Goal: Browse casually: Explore the website without a specific task or goal

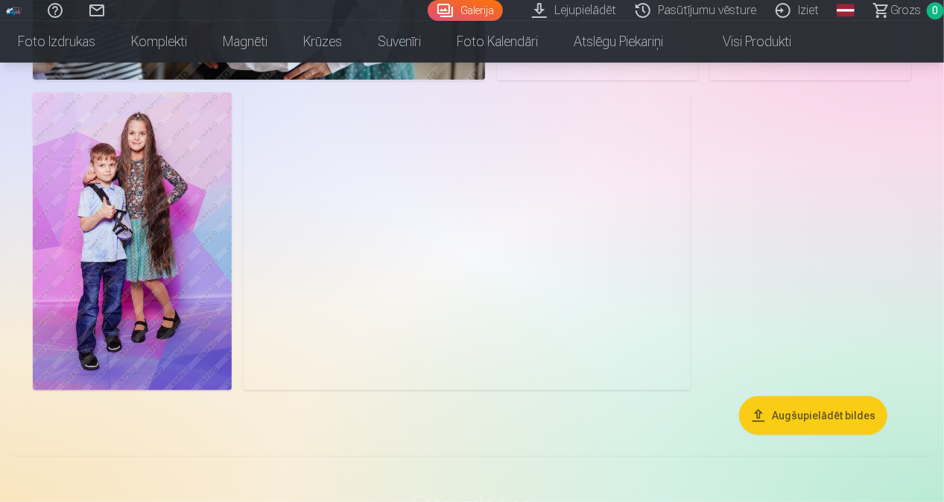
scroll to position [5800, 0]
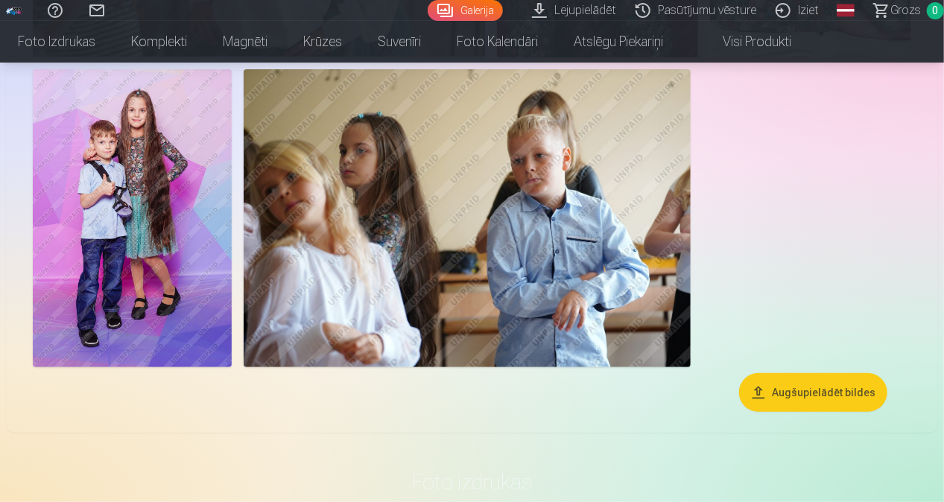
click at [127, 196] on img at bounding box center [132, 218] width 199 height 298
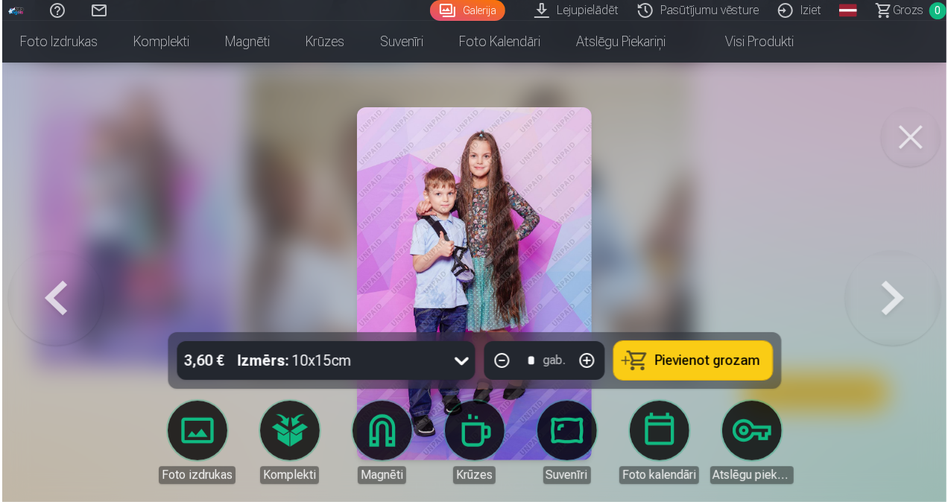
scroll to position [5821, 0]
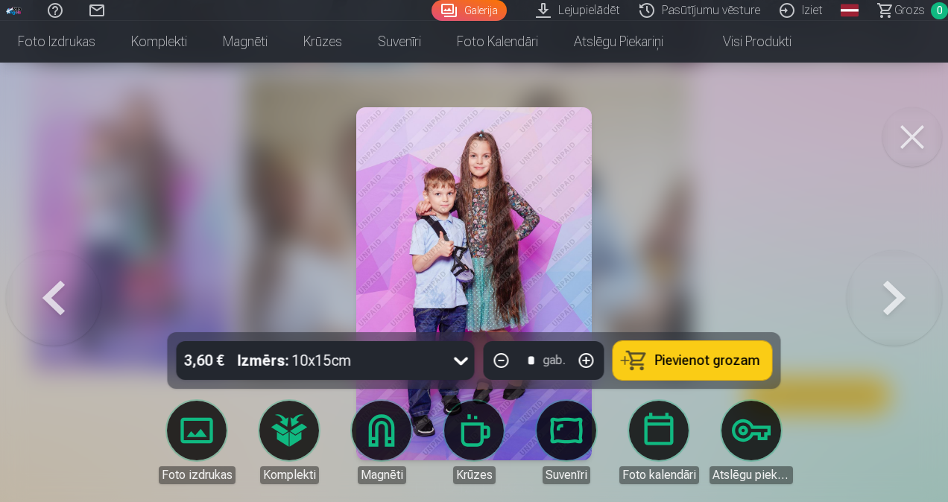
click at [907, 126] on button at bounding box center [912, 137] width 60 height 60
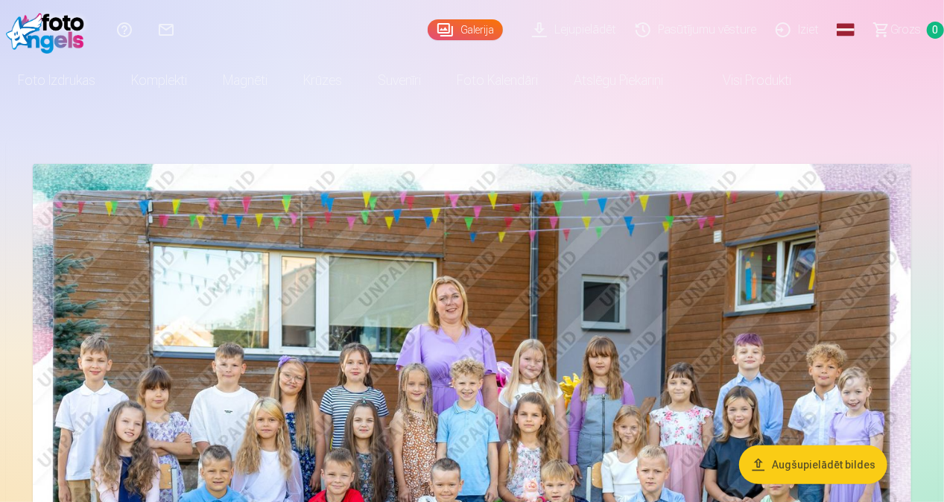
click at [665, 244] on img at bounding box center [472, 457] width 879 height 586
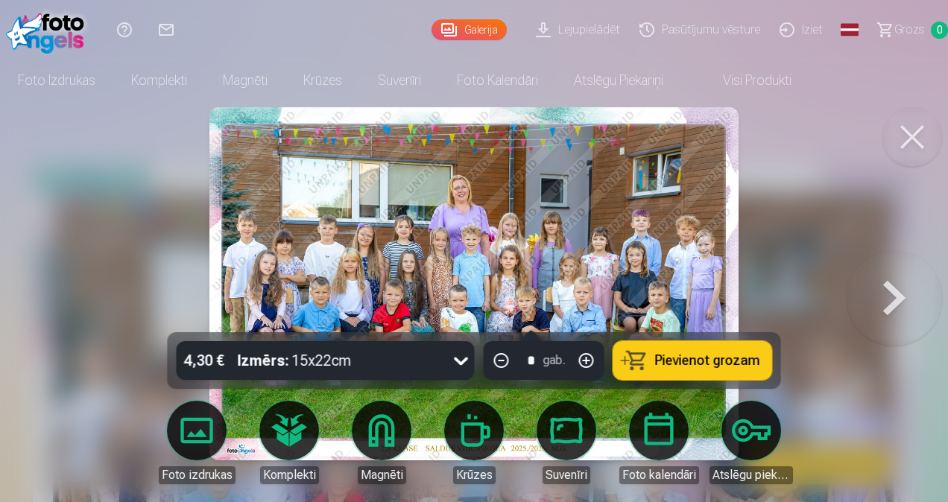
click at [880, 291] on button at bounding box center [893, 283] width 95 height 67
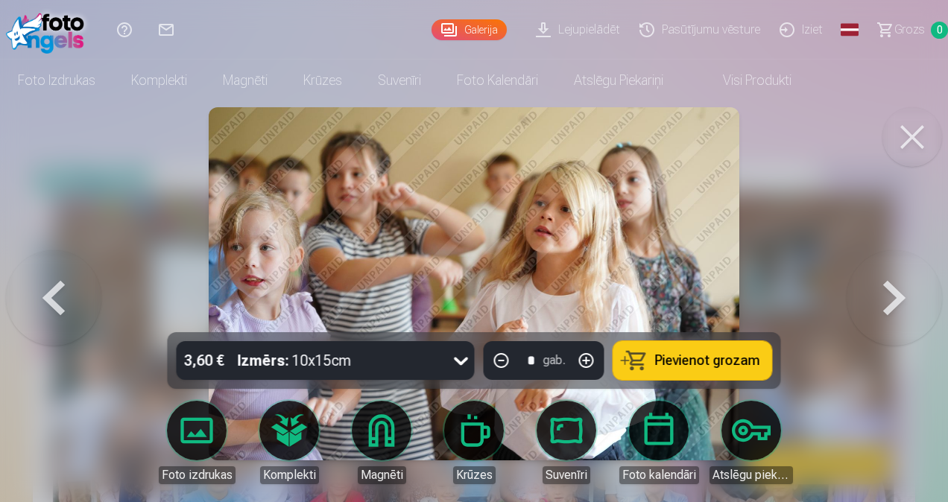
click at [881, 290] on button at bounding box center [893, 283] width 95 height 67
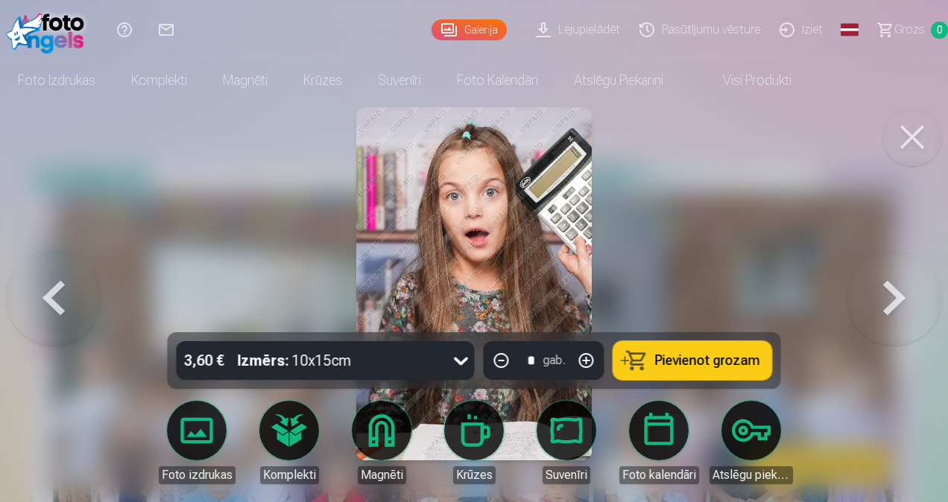
click at [881, 290] on button at bounding box center [893, 283] width 95 height 67
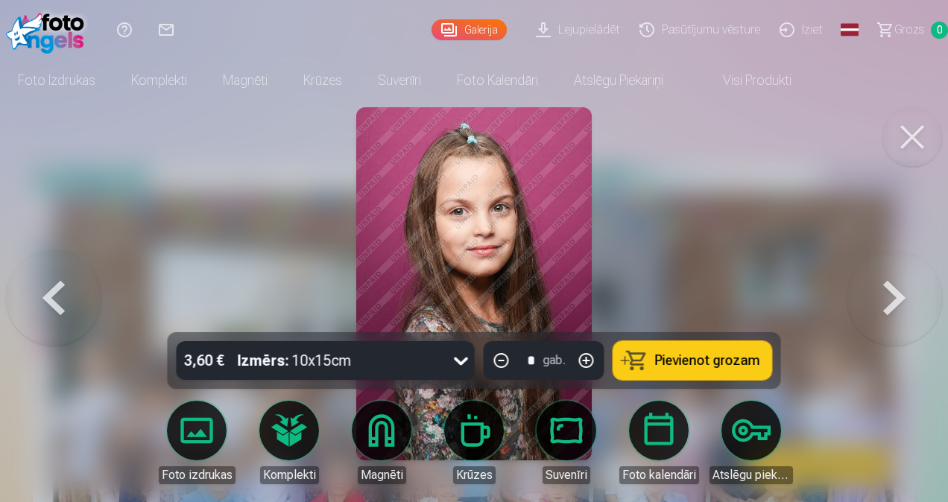
click at [50, 294] on button at bounding box center [53, 283] width 95 height 67
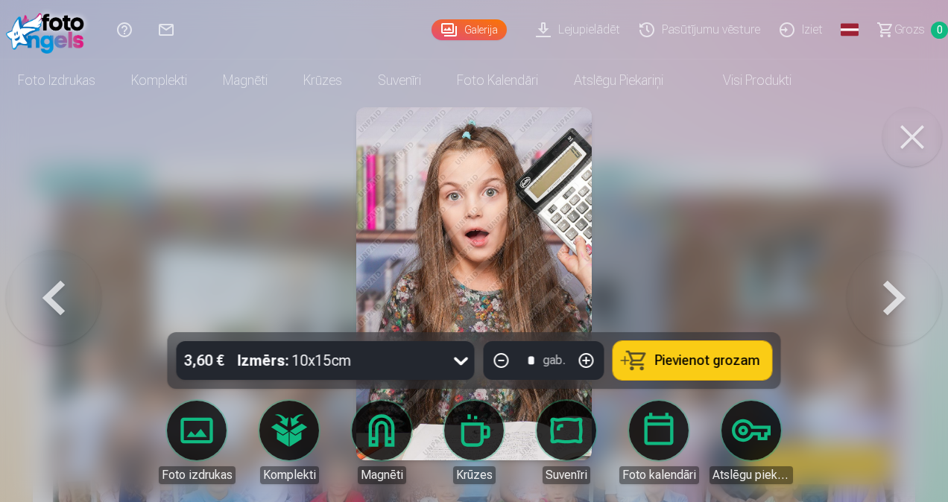
click at [893, 292] on button at bounding box center [893, 283] width 95 height 67
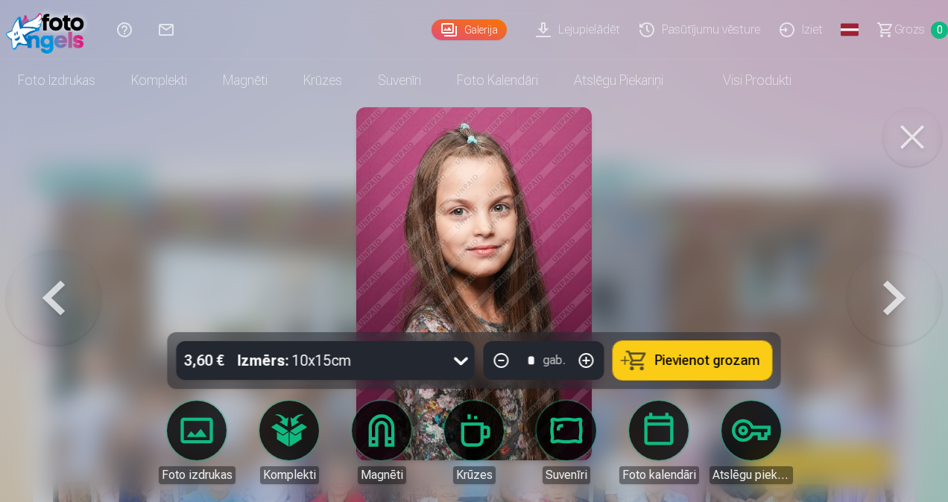
click at [893, 292] on button at bounding box center [893, 283] width 95 height 67
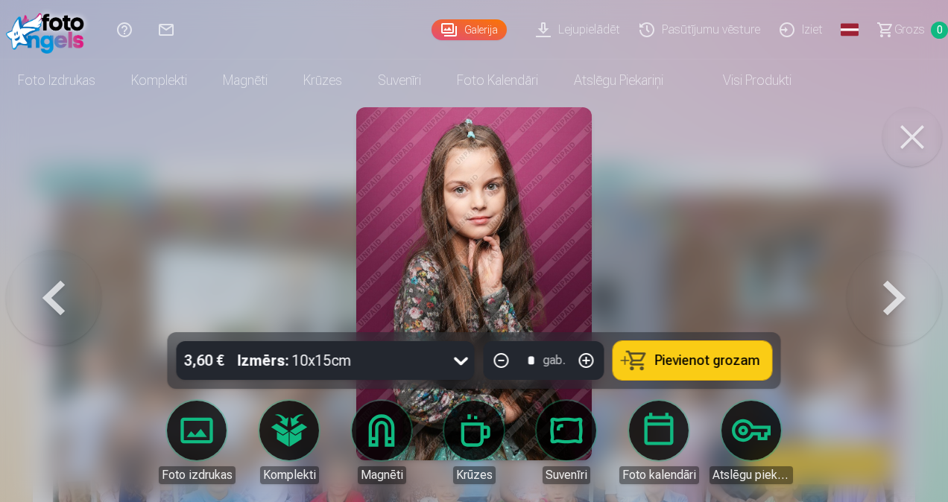
click at [893, 292] on button at bounding box center [893, 283] width 95 height 67
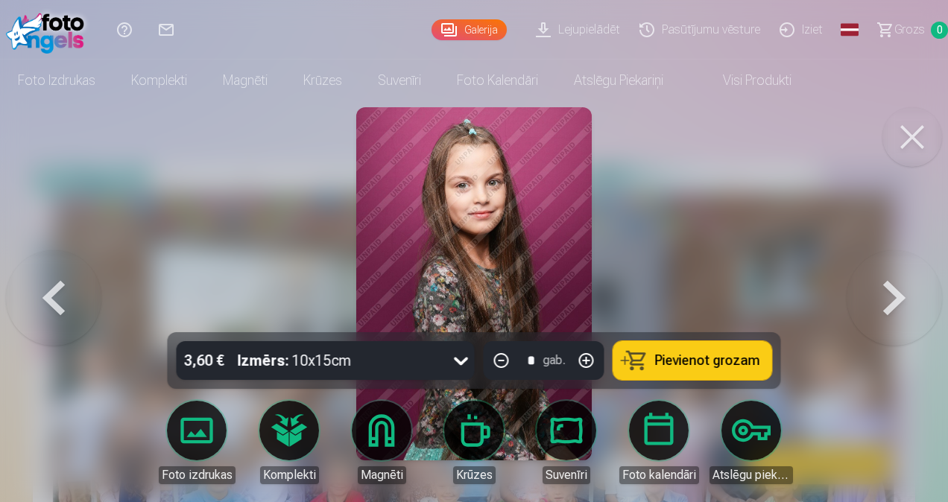
click at [893, 292] on button at bounding box center [893, 283] width 95 height 67
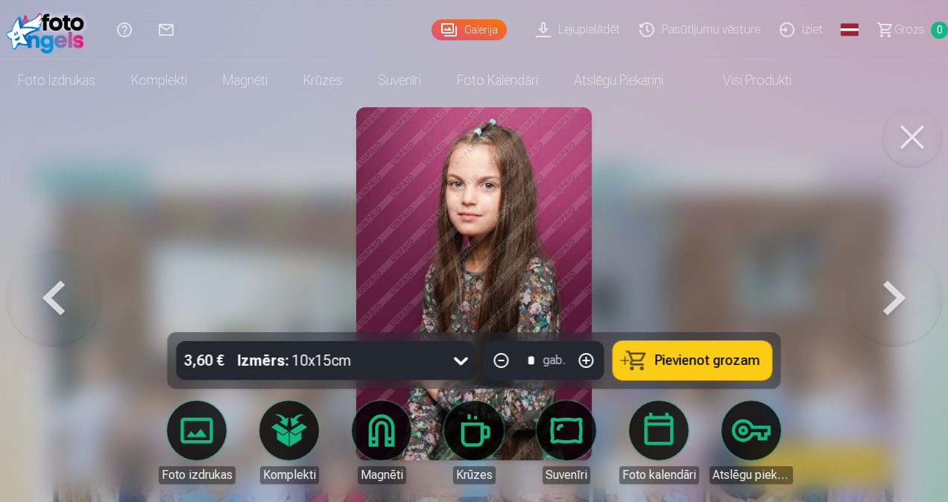
click at [893, 292] on button at bounding box center [893, 283] width 95 height 67
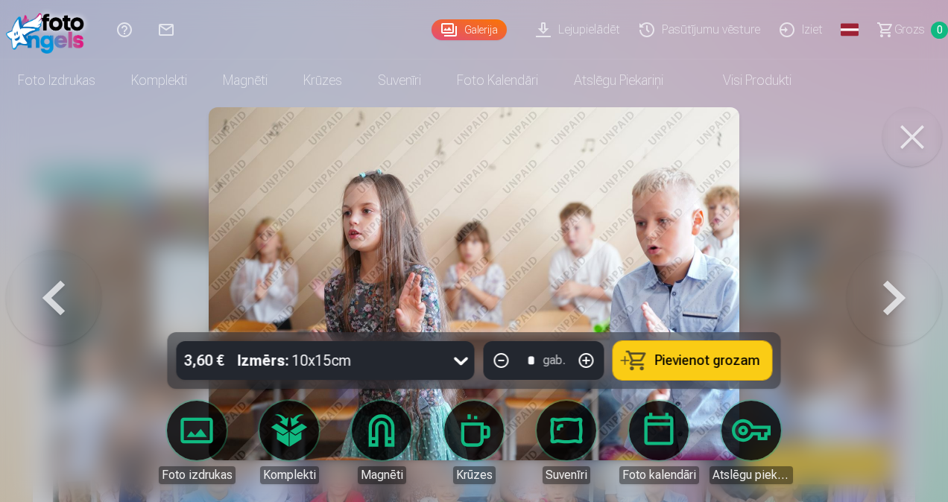
click at [893, 292] on button at bounding box center [893, 283] width 95 height 67
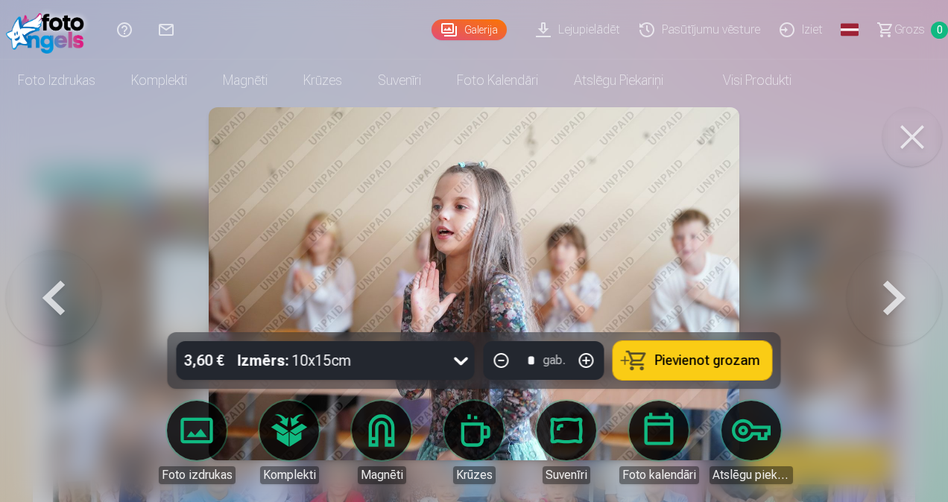
click at [893, 292] on button at bounding box center [893, 283] width 95 height 67
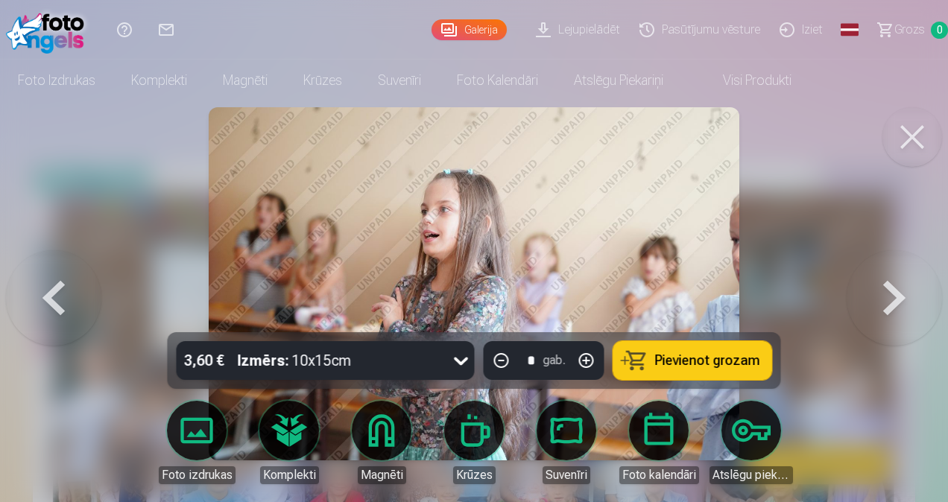
click at [893, 292] on button at bounding box center [893, 283] width 95 height 67
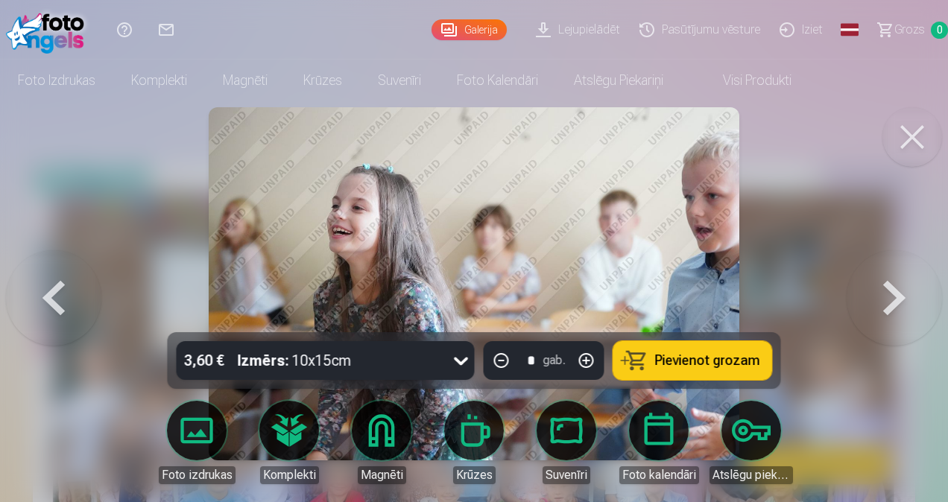
click at [893, 292] on button at bounding box center [893, 283] width 95 height 67
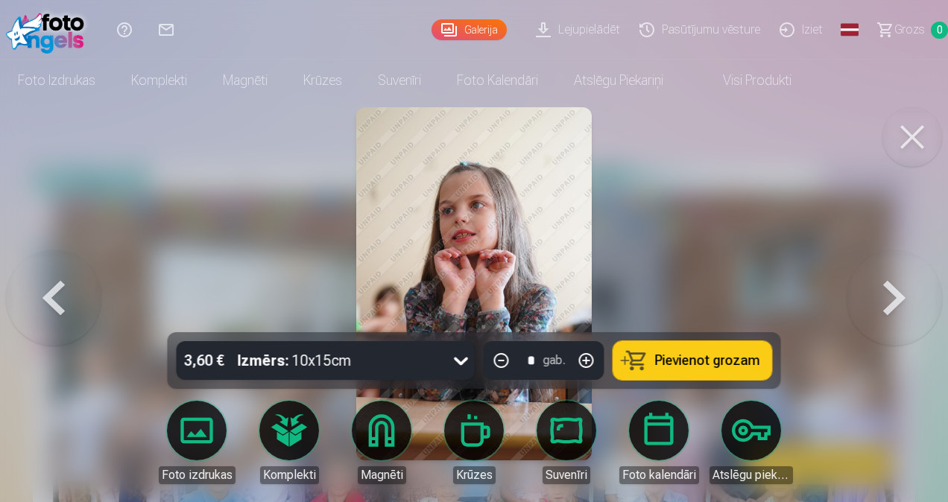
click at [893, 292] on button at bounding box center [893, 283] width 95 height 67
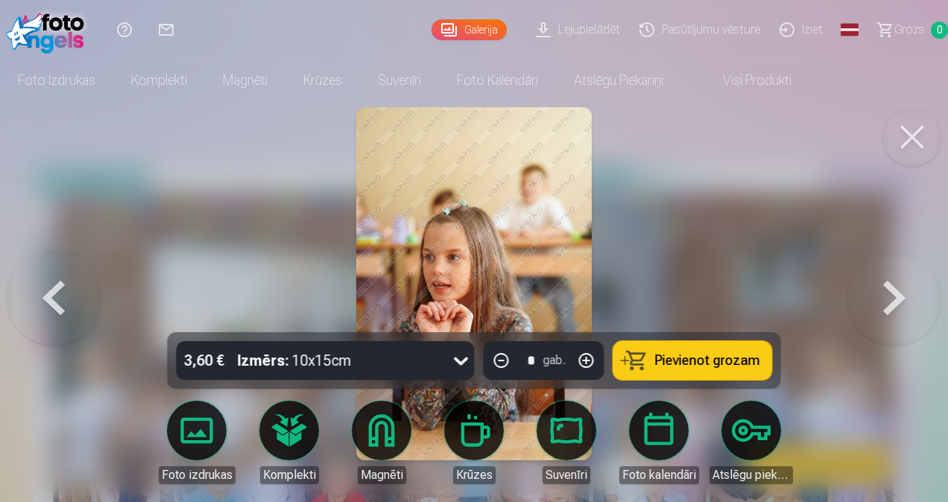
click at [893, 292] on button at bounding box center [893, 283] width 95 height 67
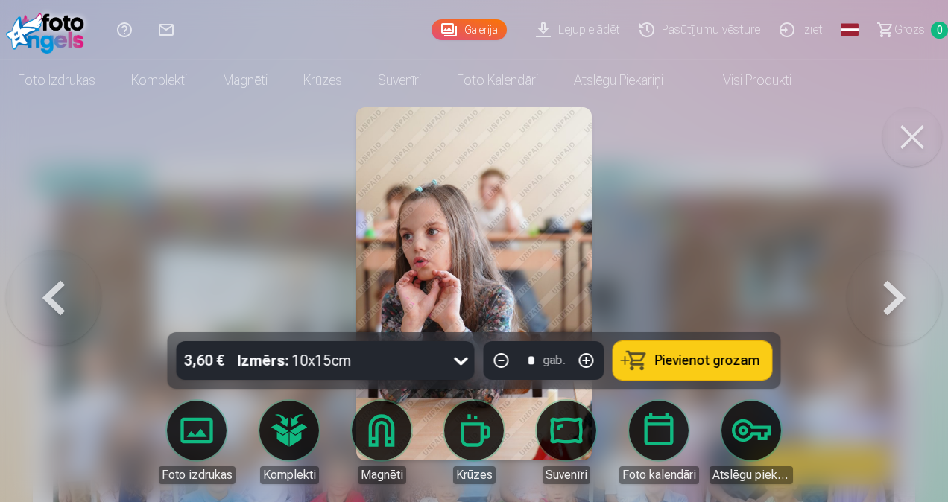
click at [893, 292] on button at bounding box center [893, 283] width 95 height 67
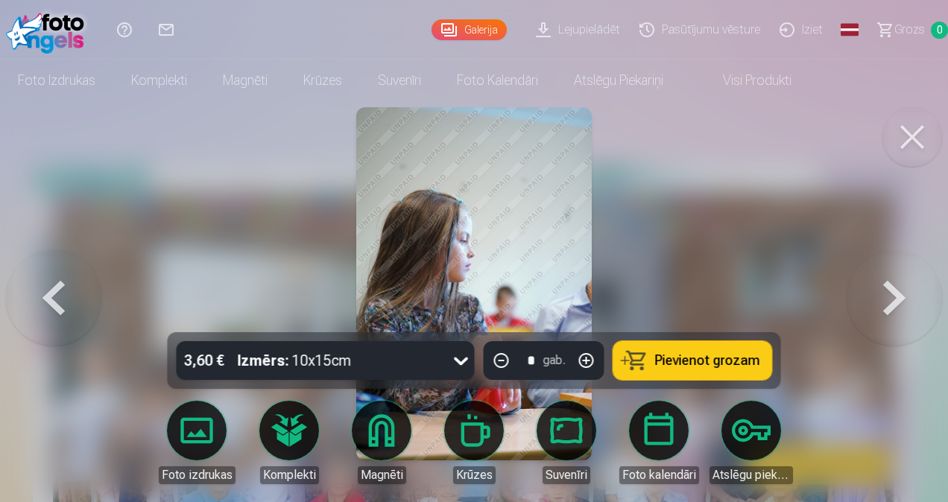
click at [893, 292] on button at bounding box center [893, 283] width 95 height 67
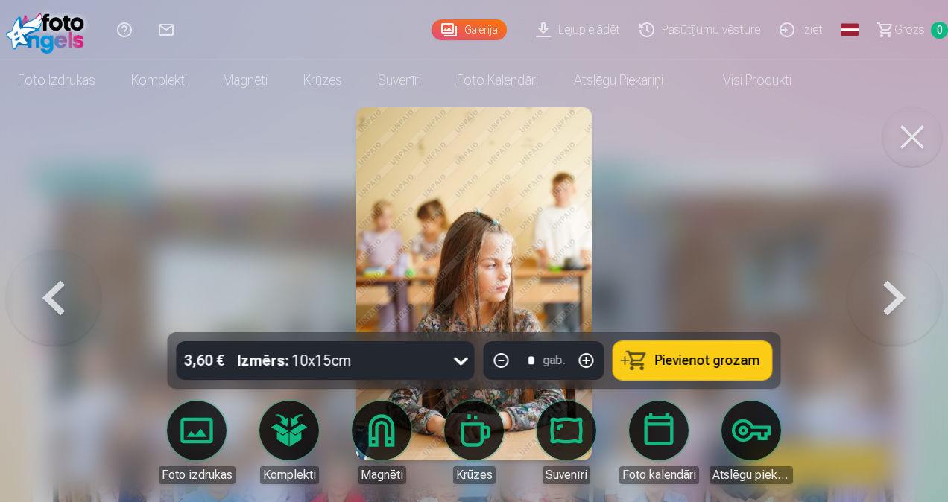
click at [893, 292] on button at bounding box center [893, 283] width 95 height 67
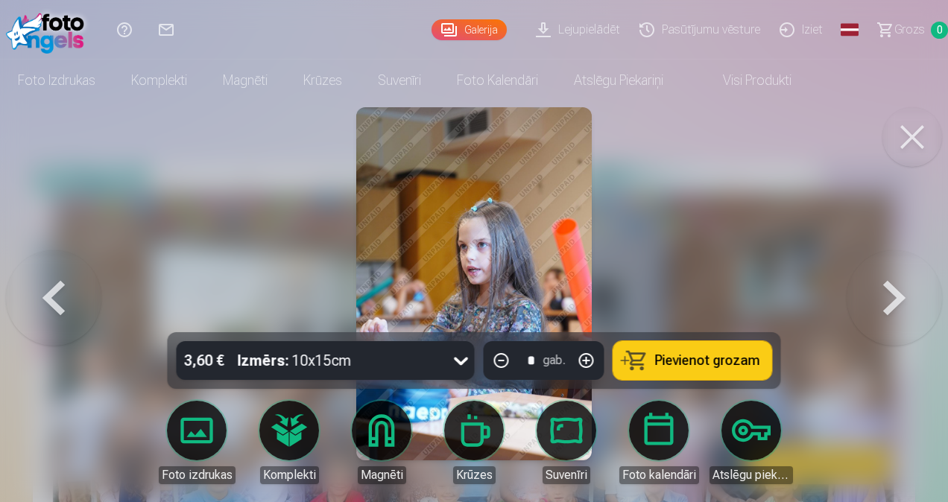
click at [893, 292] on button at bounding box center [893, 283] width 95 height 67
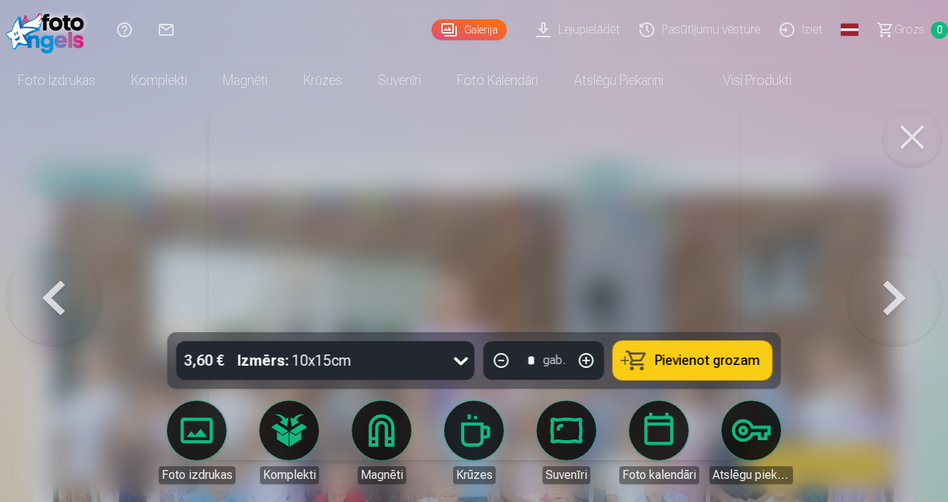
click at [893, 292] on button at bounding box center [893, 283] width 95 height 67
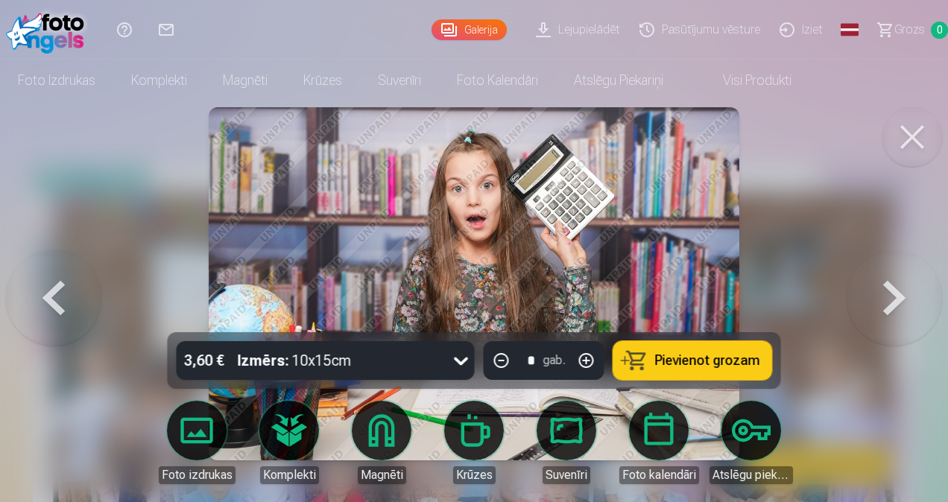
click at [893, 292] on button at bounding box center [893, 283] width 95 height 67
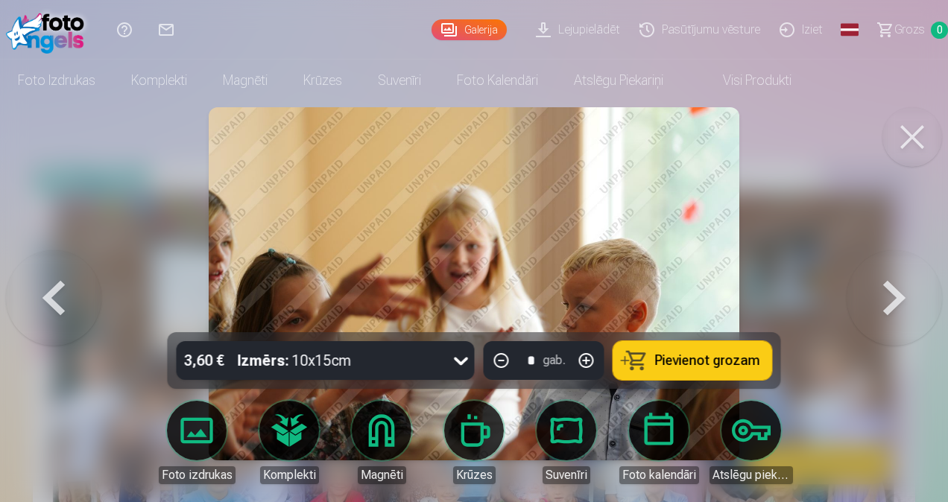
click at [893, 292] on button at bounding box center [893, 283] width 95 height 67
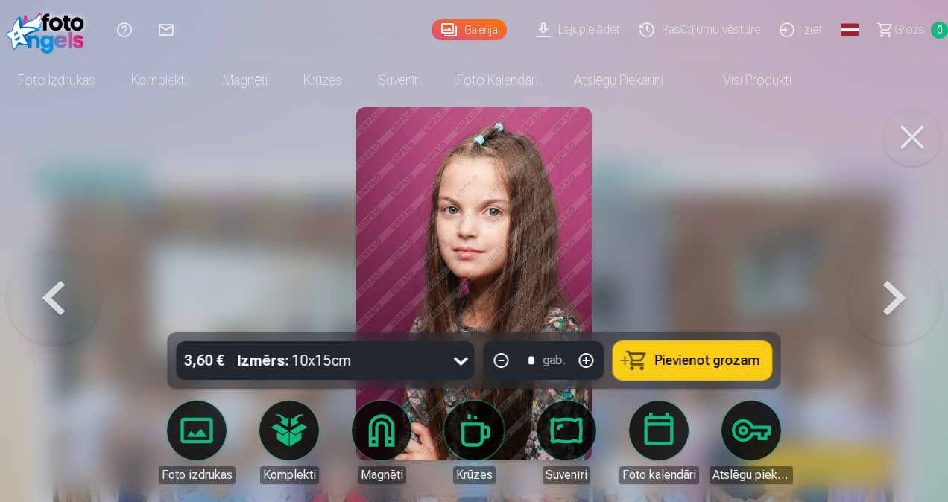
click at [893, 292] on button at bounding box center [893, 283] width 95 height 67
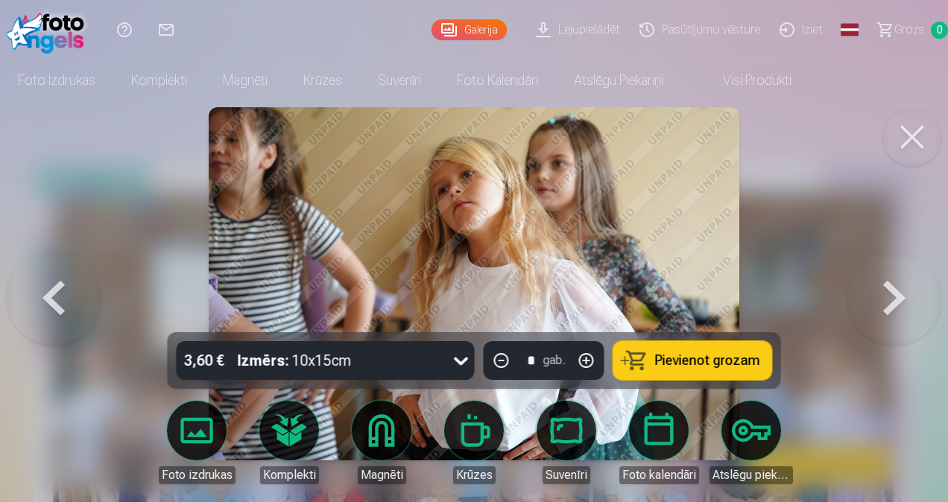
click at [893, 292] on button at bounding box center [893, 283] width 95 height 67
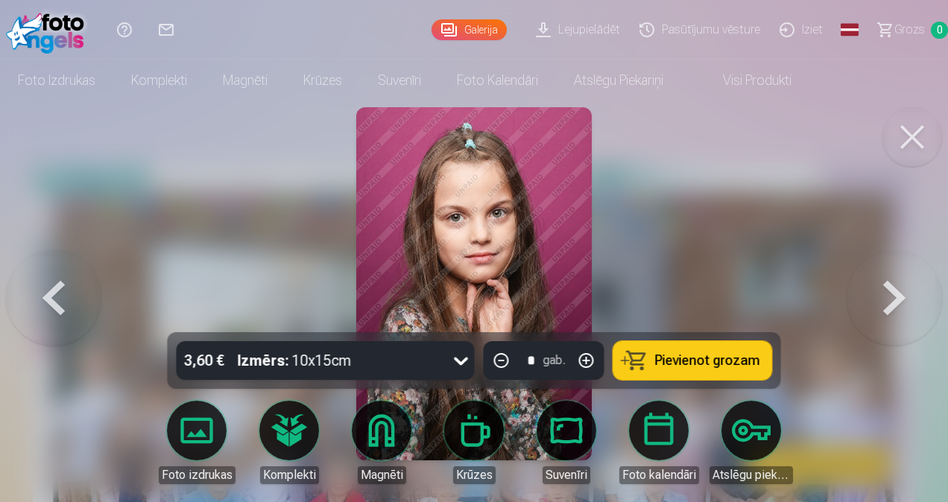
click at [893, 292] on button at bounding box center [893, 283] width 95 height 67
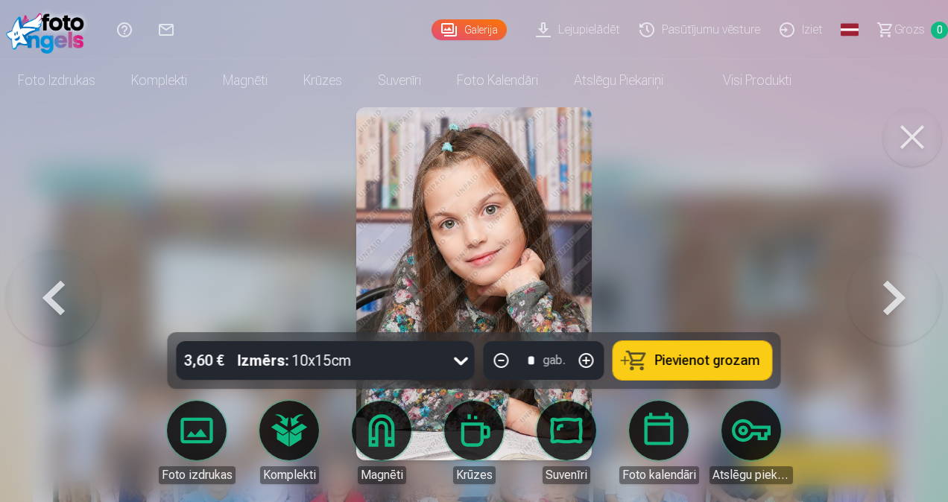
click at [893, 292] on button at bounding box center [893, 283] width 95 height 67
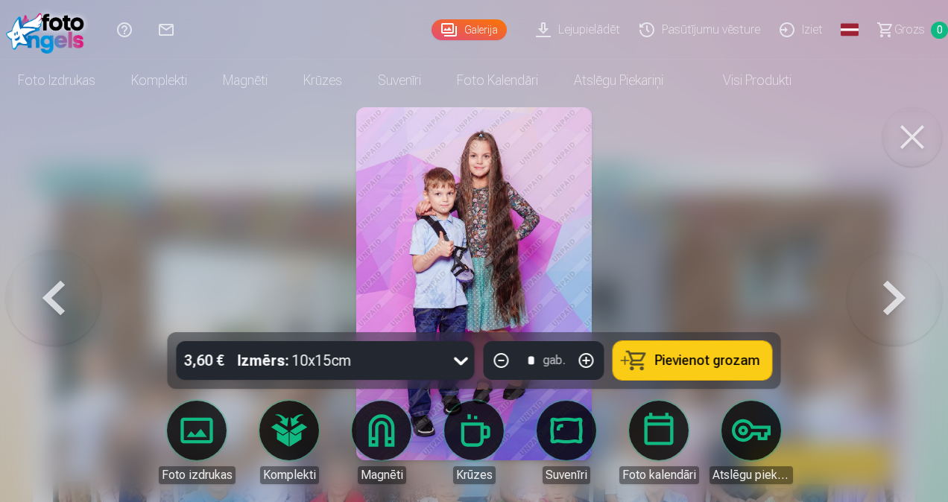
click at [893, 292] on button at bounding box center [893, 283] width 95 height 67
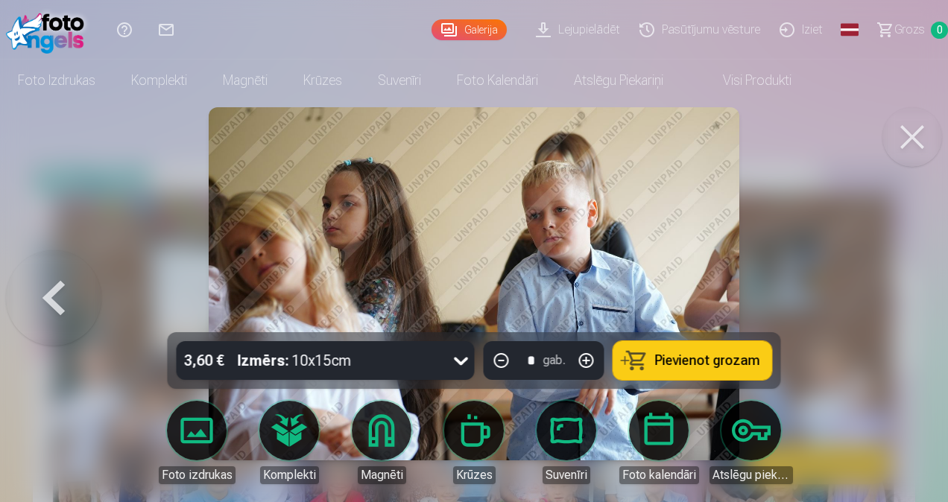
click at [893, 292] on div at bounding box center [474, 251] width 948 height 502
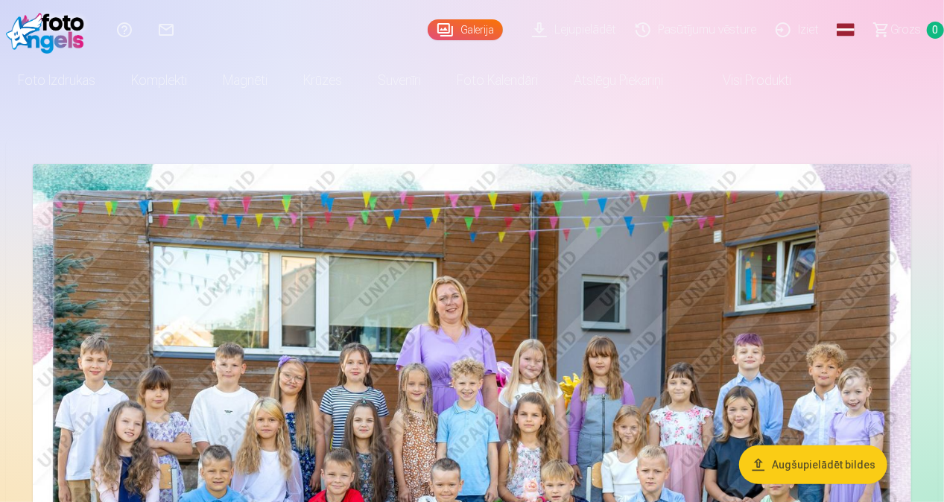
click at [893, 292] on img at bounding box center [472, 457] width 879 height 586
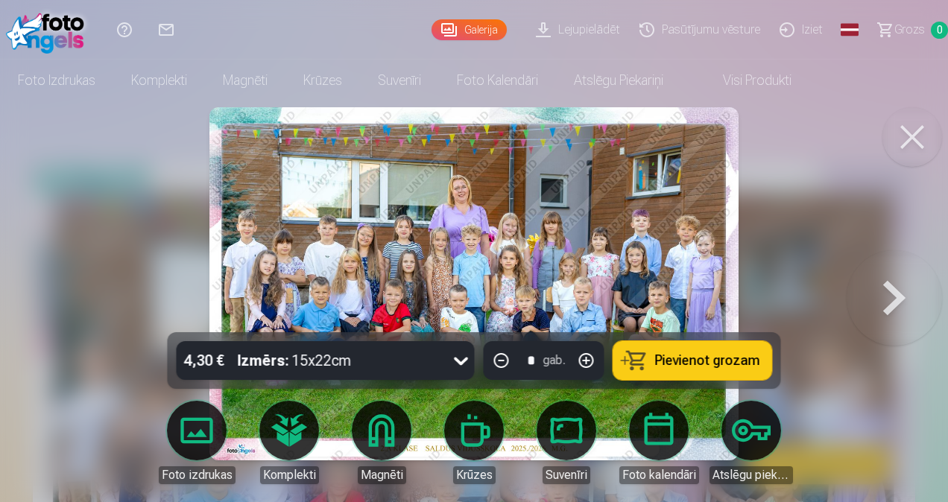
click at [818, 29] on link "Iziet" at bounding box center [803, 30] width 63 height 60
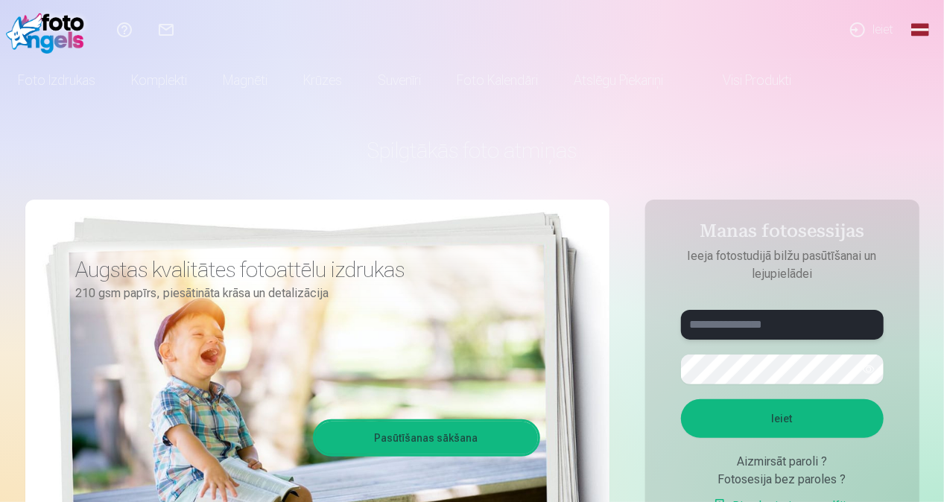
click at [763, 332] on input "text" at bounding box center [782, 325] width 203 height 30
